Goal: Check status: Check status

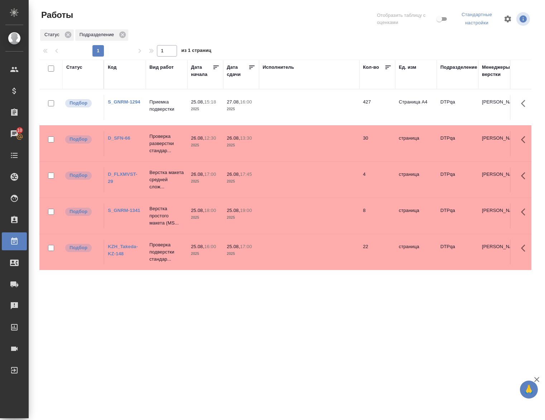
click at [132, 101] on link "S_GNRM-1294" at bounding box center [124, 101] width 32 height 5
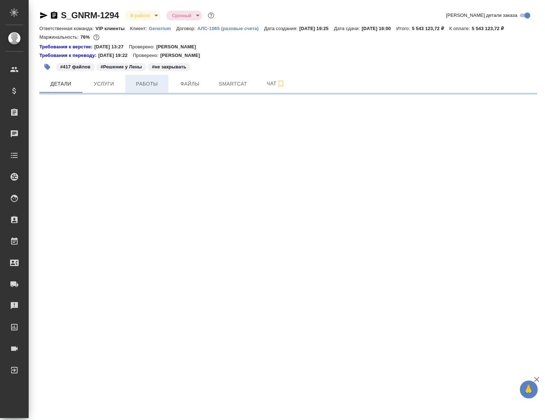
select select "RU"
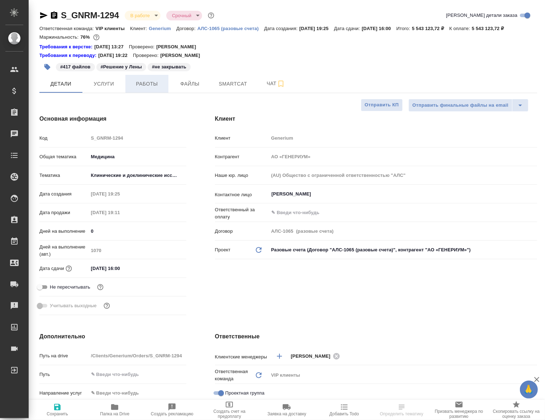
click at [149, 87] on span "Работы" at bounding box center [147, 84] width 34 height 9
type textarea "x"
type input "[PERSON_NAME]"
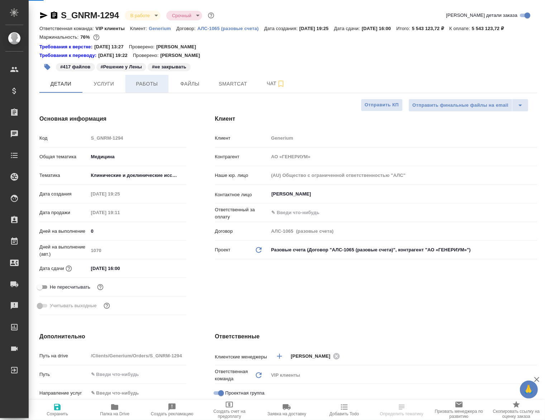
type input "[PERSON_NAME]"
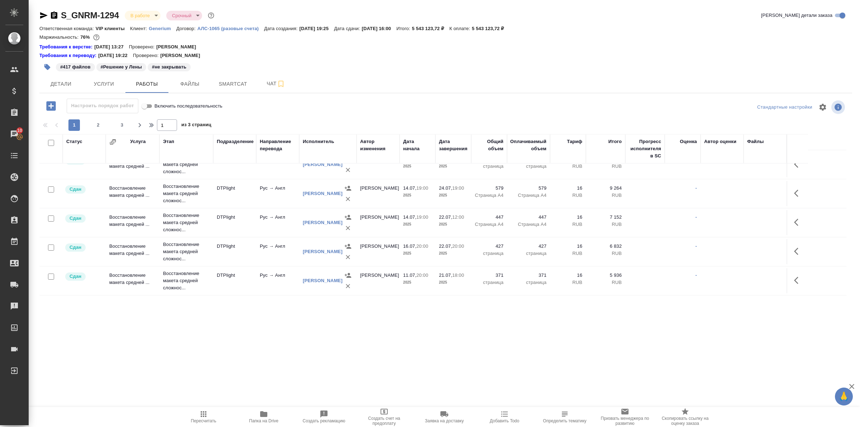
scroll to position [597, 0]
click at [95, 123] on span "2" at bounding box center [97, 124] width 11 height 7
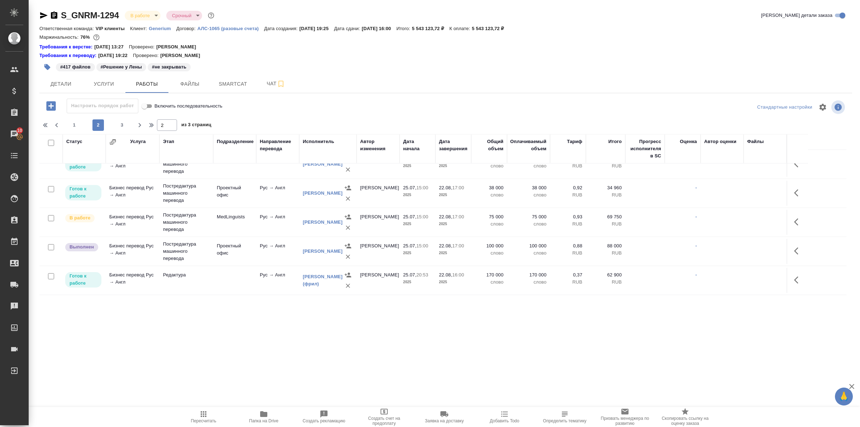
scroll to position [462, 0]
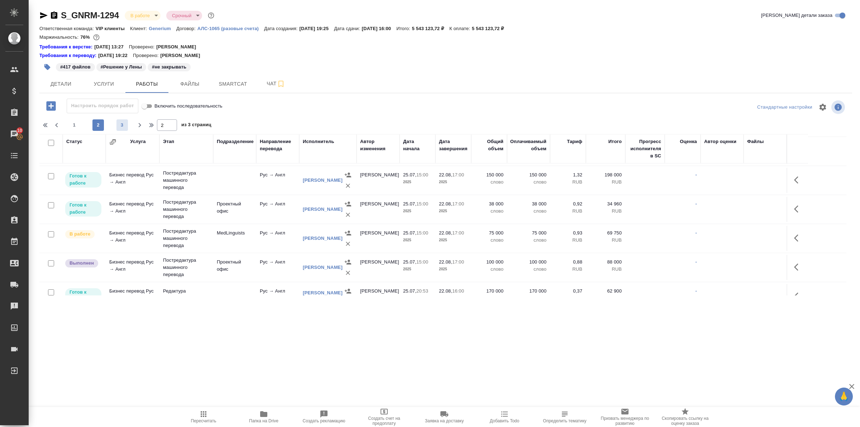
click at [121, 127] on span "3" at bounding box center [121, 124] width 11 height 7
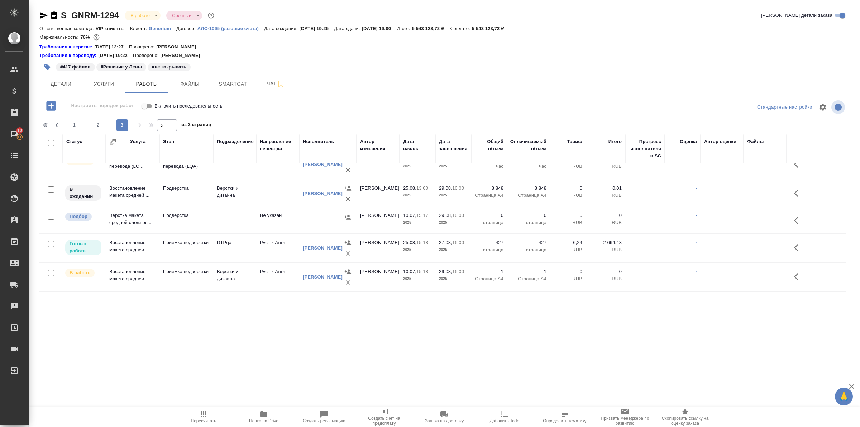
scroll to position [0, 0]
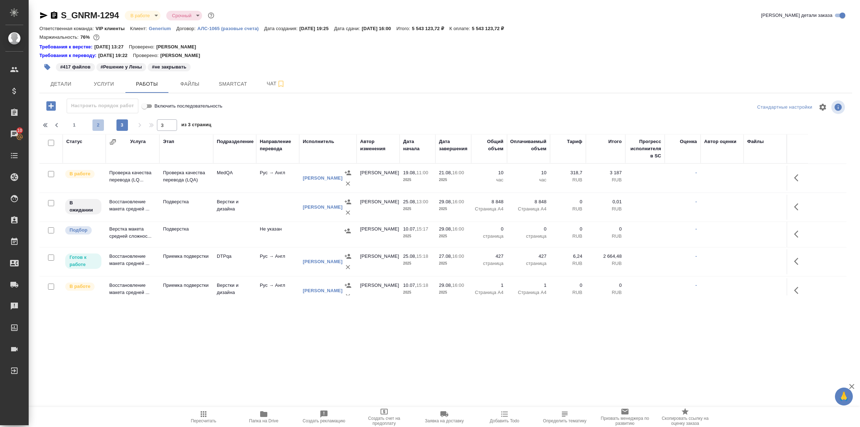
click at [101, 126] on span "2" at bounding box center [97, 124] width 11 height 7
type input "2"
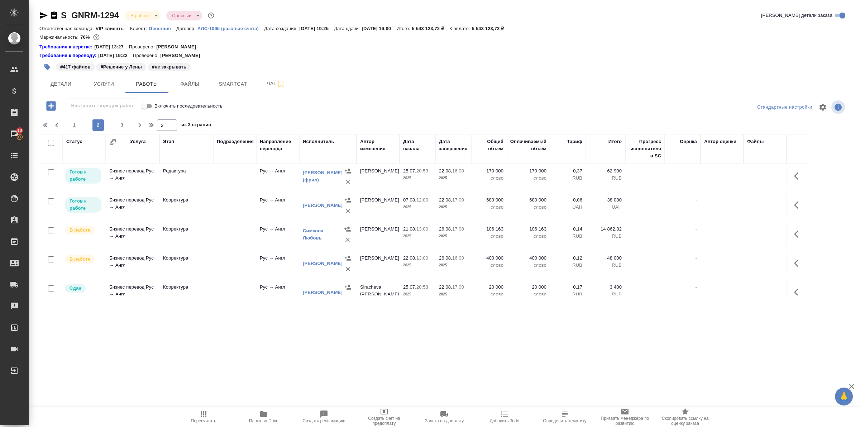
scroll to position [597, 0]
